Goal: Task Accomplishment & Management: Use online tool/utility

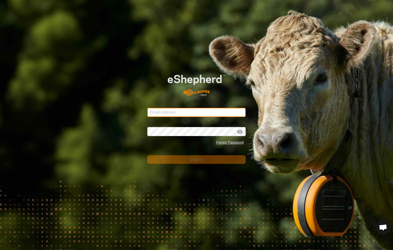
type input "[PERSON_NAME][EMAIL_ADDRESS][DOMAIN_NAME]"
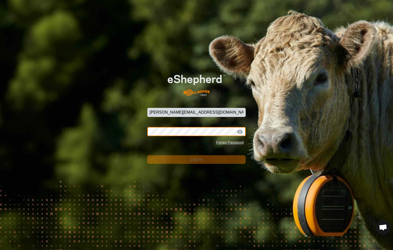
click at [197, 160] on button "Log In" at bounding box center [196, 160] width 98 height 9
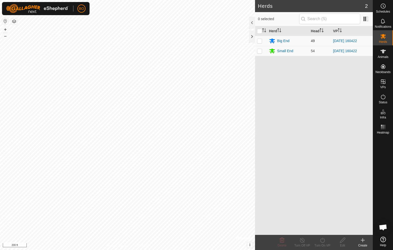
click at [260, 41] on p-checkbox at bounding box center [259, 41] width 5 height 4
checkbox input "true"
click at [260, 50] on p-checkbox at bounding box center [259, 51] width 5 height 4
checkbox input "true"
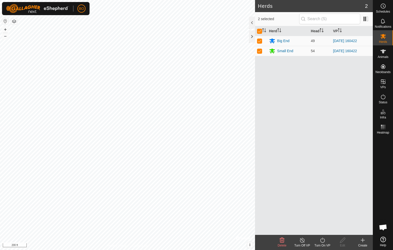
click at [303, 241] on icon at bounding box center [302, 241] width 6 height 6
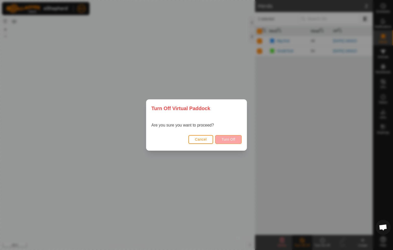
click at [230, 139] on span "Turn Off" at bounding box center [229, 140] width 14 height 4
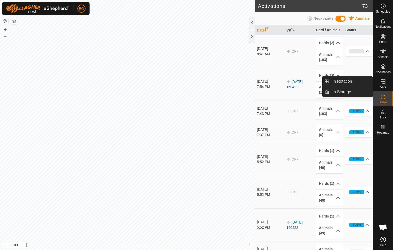
click at [384, 84] on icon at bounding box center [383, 82] width 5 height 5
click at [348, 83] on link "In Rotation" at bounding box center [351, 82] width 43 height 10
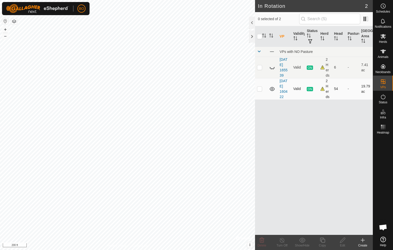
click at [311, 89] on span "ON" at bounding box center [310, 89] width 6 height 4
click at [386, 98] on icon at bounding box center [384, 97] width 6 height 6
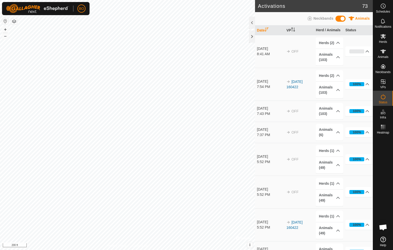
click at [384, 98] on icon at bounding box center [384, 97] width 6 height 6
